Goal: Complete application form

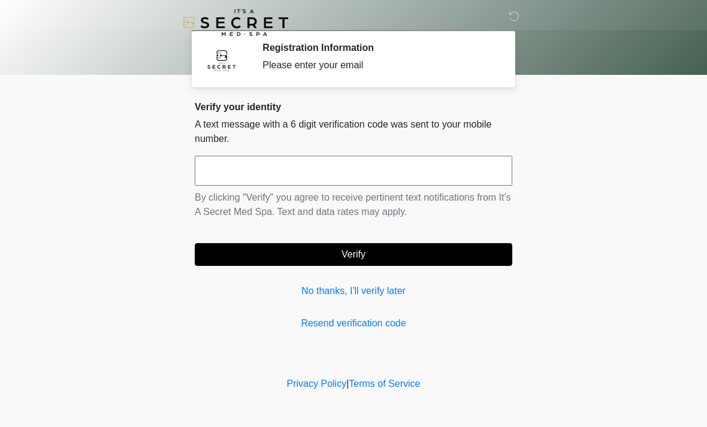
click at [370, 184] on input "text" at bounding box center [354, 171] width 318 height 30
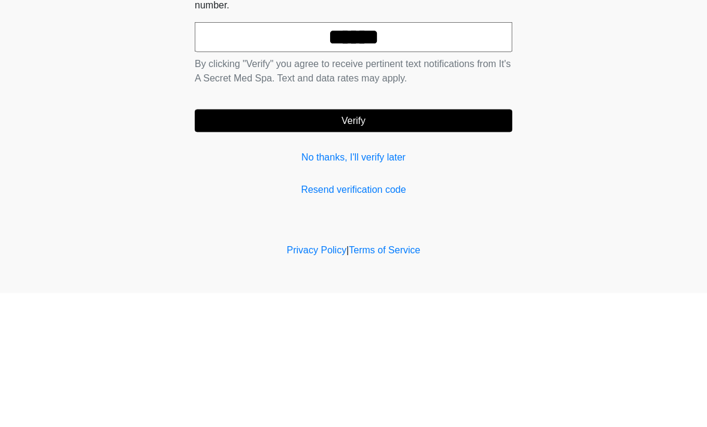
type input "******"
click at [403, 243] on button "Verify" at bounding box center [354, 254] width 318 height 23
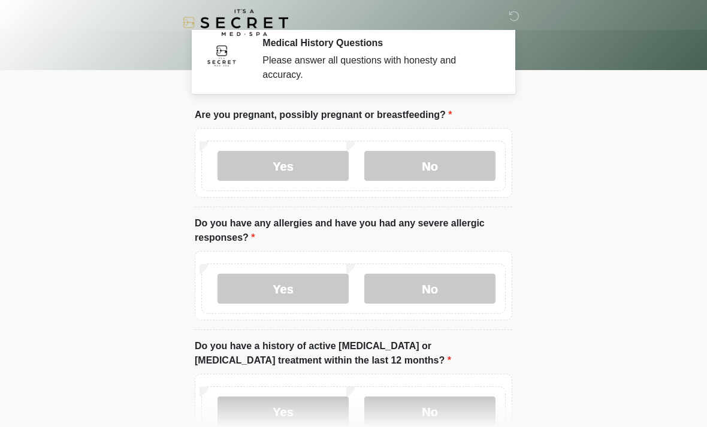
scroll to position [4, 0]
click at [459, 166] on label "No" at bounding box center [429, 167] width 131 height 30
click at [440, 292] on label "No" at bounding box center [429, 289] width 131 height 30
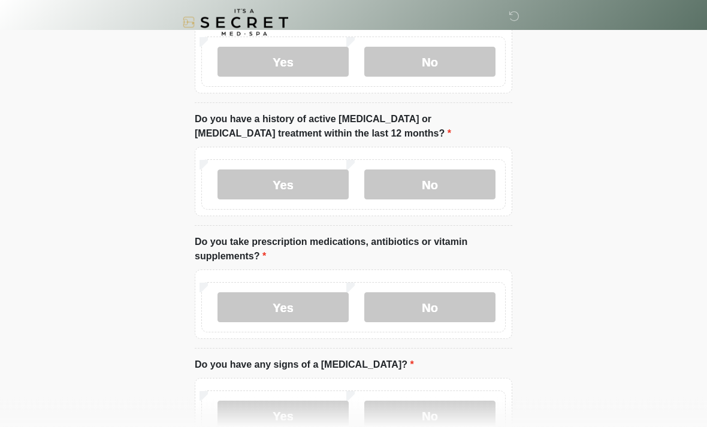
click at [457, 176] on label "No" at bounding box center [429, 185] width 131 height 30
click at [448, 309] on label "No" at bounding box center [429, 307] width 131 height 30
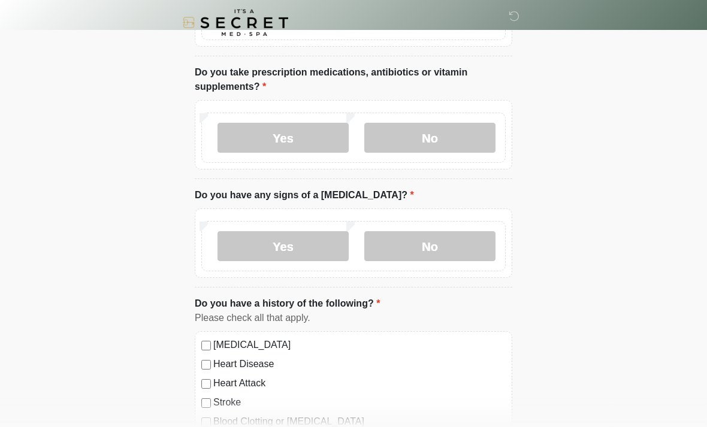
click at [454, 242] on label "No" at bounding box center [429, 246] width 131 height 30
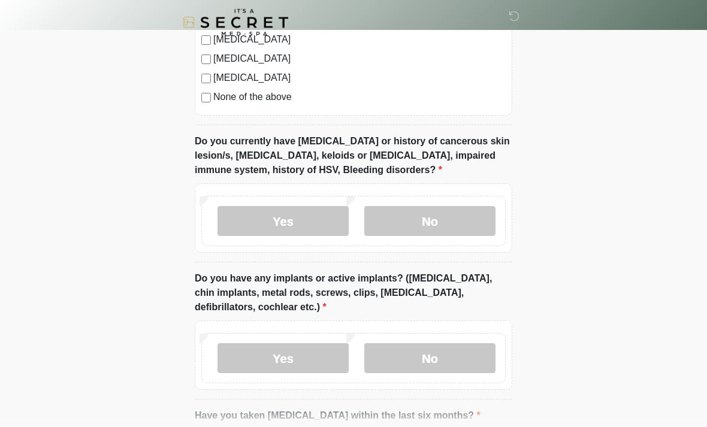
scroll to position [859, 0]
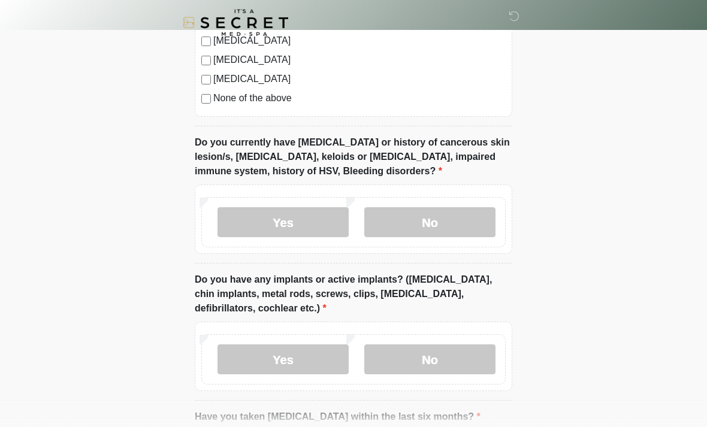
click at [452, 215] on label "No" at bounding box center [429, 222] width 131 height 30
click at [444, 367] on label "No" at bounding box center [429, 360] width 131 height 30
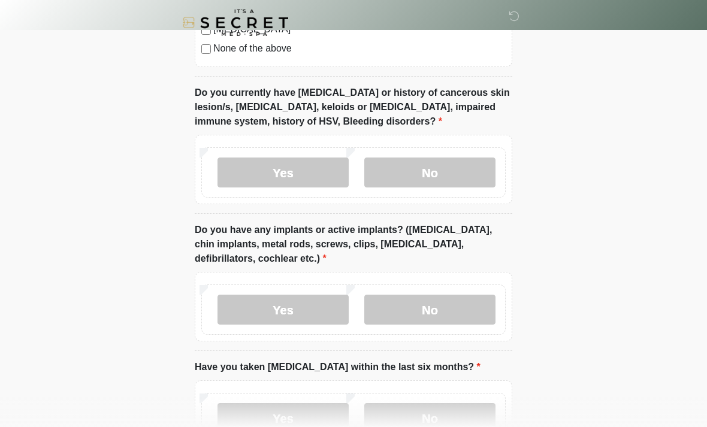
scroll to position [998, 0]
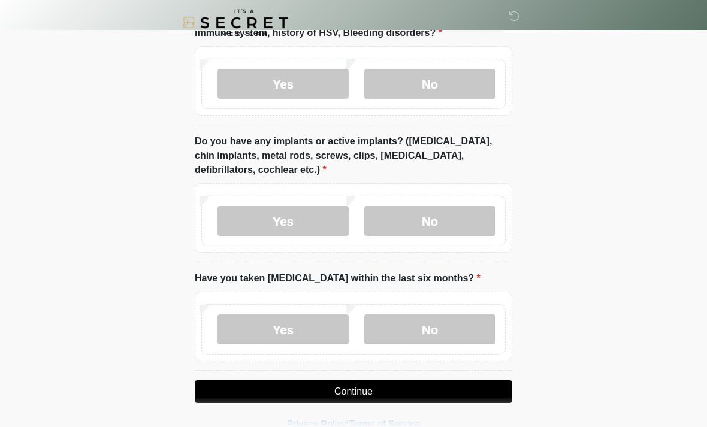
click at [427, 340] on label "No" at bounding box center [429, 330] width 131 height 30
click at [450, 327] on label "No" at bounding box center [429, 330] width 131 height 30
click at [443, 397] on button "Continue" at bounding box center [354, 392] width 318 height 23
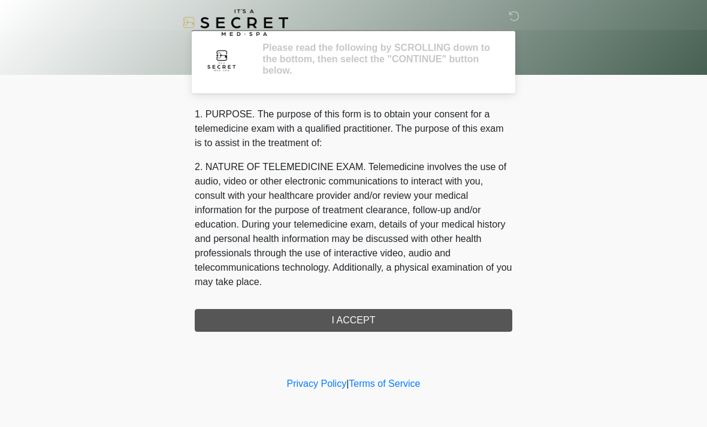
scroll to position [0, 0]
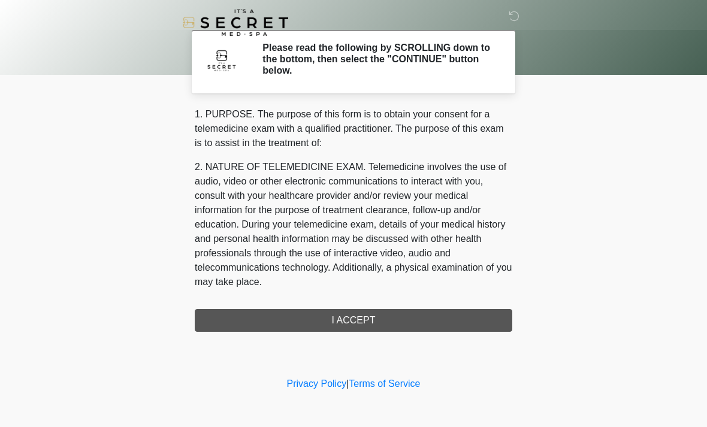
click at [387, 327] on div "1. PURPOSE. The purpose of this form is to obtain your consent for a telemedici…" at bounding box center [354, 219] width 318 height 225
click at [387, 319] on div "1. PURPOSE. The purpose of this form is to obtain your consent for a telemedici…" at bounding box center [354, 219] width 318 height 225
click at [354, 323] on div "1. PURPOSE. The purpose of this form is to obtain your consent for a telemedici…" at bounding box center [354, 219] width 318 height 225
click at [369, 325] on div "1. PURPOSE. The purpose of this form is to obtain your consent for a telemedici…" at bounding box center [354, 219] width 318 height 225
click at [330, 325] on div "1. PURPOSE. The purpose of this form is to obtain your consent for a telemedici…" at bounding box center [354, 219] width 318 height 225
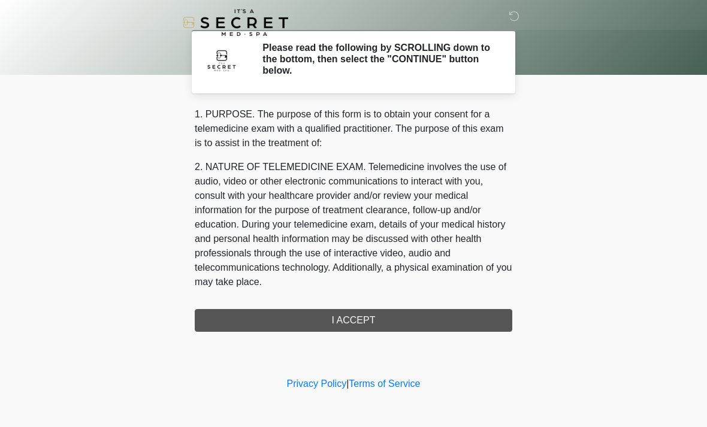
click at [365, 316] on div "1. PURPOSE. The purpose of this form is to obtain your consent for a telemedici…" at bounding box center [354, 219] width 318 height 225
click at [363, 330] on div "1. PURPOSE. The purpose of this form is to obtain your consent for a telemedici…" at bounding box center [354, 219] width 318 height 225
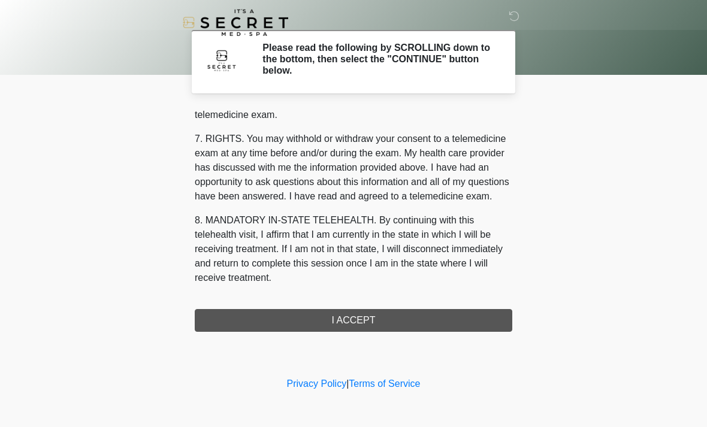
scroll to position [508, 0]
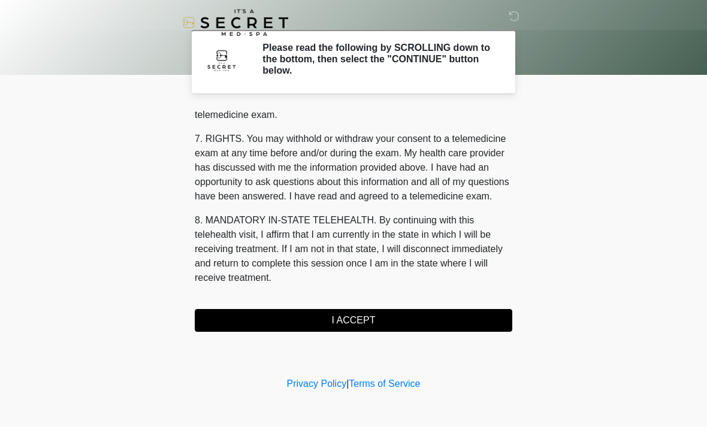
click at [367, 323] on button "I ACCEPT" at bounding box center [354, 320] width 318 height 23
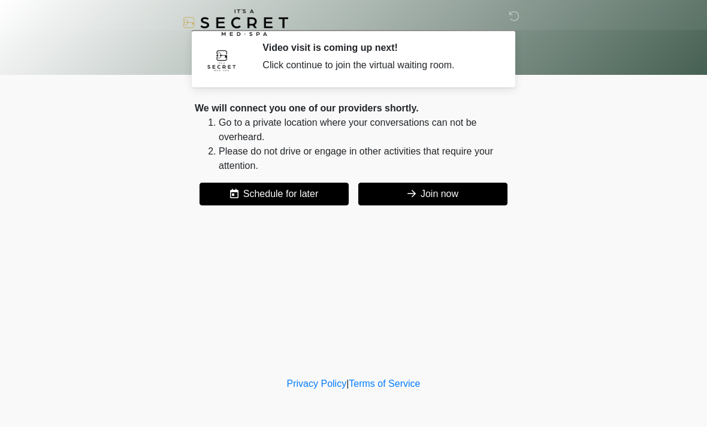
click at [452, 191] on button "Join now" at bounding box center [432, 194] width 149 height 23
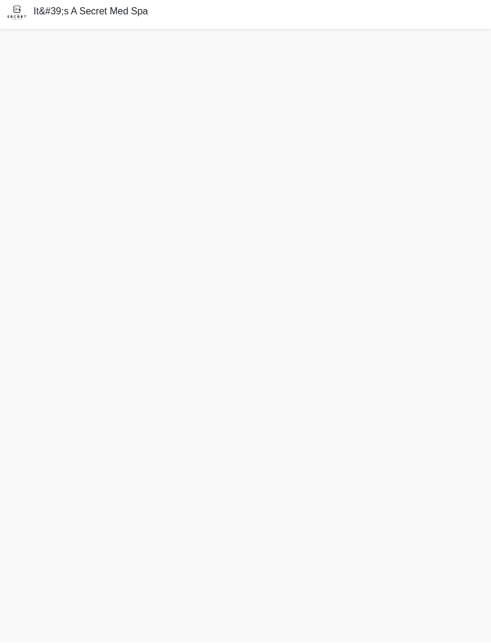
scroll to position [17, 0]
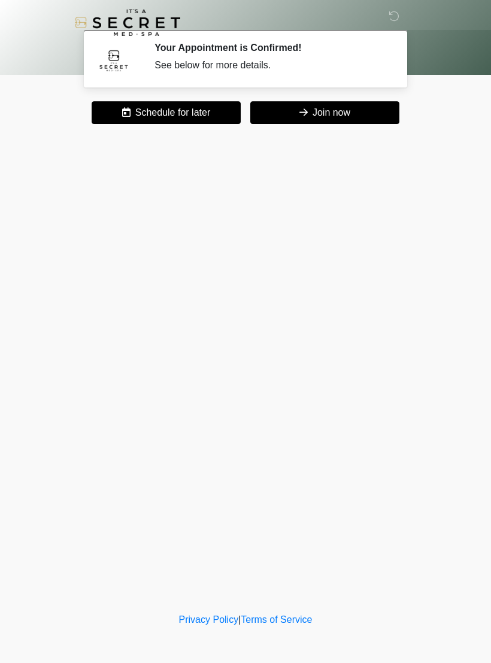
click at [394, 17] on icon at bounding box center [394, 16] width 11 height 11
